Goal: Task Accomplishment & Management: Use online tool/utility

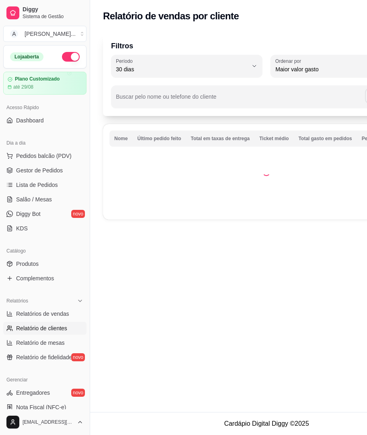
select select "30"
select select "HIGHEST_TOTAL_SPENT_WITH_ORDERS"
click at [31, 312] on span "Relatórios de vendas" at bounding box center [42, 314] width 53 height 8
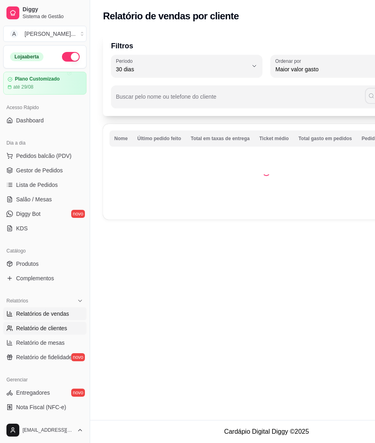
select select "ALL"
select select "0"
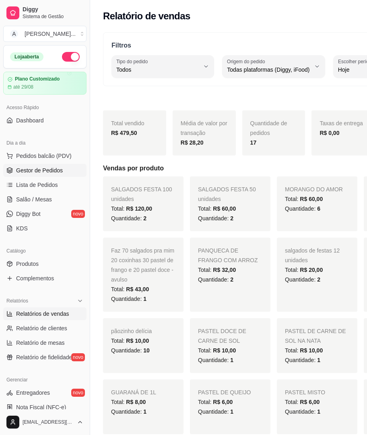
click at [55, 169] on span "Gestor de Pedidos" at bounding box center [39, 170] width 47 height 8
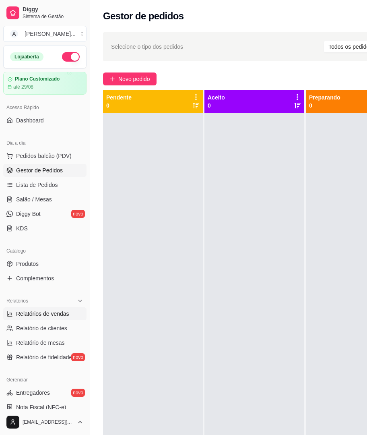
click at [35, 312] on span "Relatórios de vendas" at bounding box center [42, 314] width 53 height 8
select select "ALL"
select select "0"
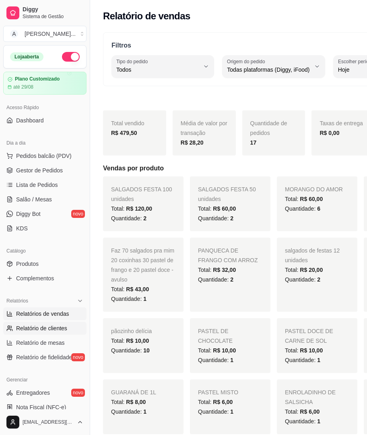
click at [60, 331] on span "Relatório de clientes" at bounding box center [41, 328] width 51 height 8
select select "30"
select select "HIGHEST_TOTAL_SPENT_WITH_ORDERS"
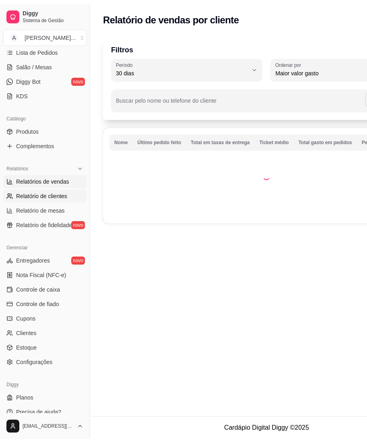
scroll to position [137, 0]
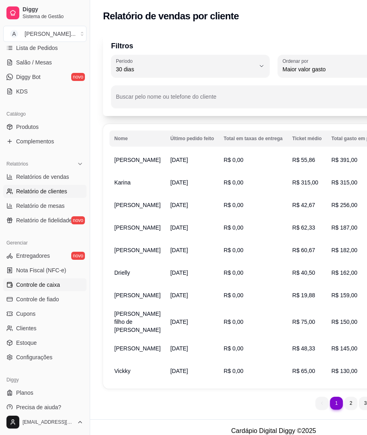
click at [47, 286] on span "Controle de caixa" at bounding box center [38, 285] width 44 height 8
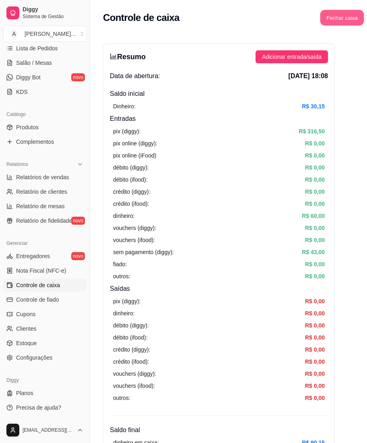
click at [326, 23] on button "Fechar caixa" at bounding box center [342, 18] width 44 height 16
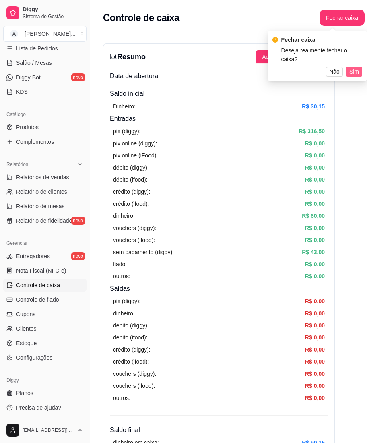
click at [355, 67] on span "Sim" at bounding box center [354, 71] width 10 height 9
